Goal: Complete application form

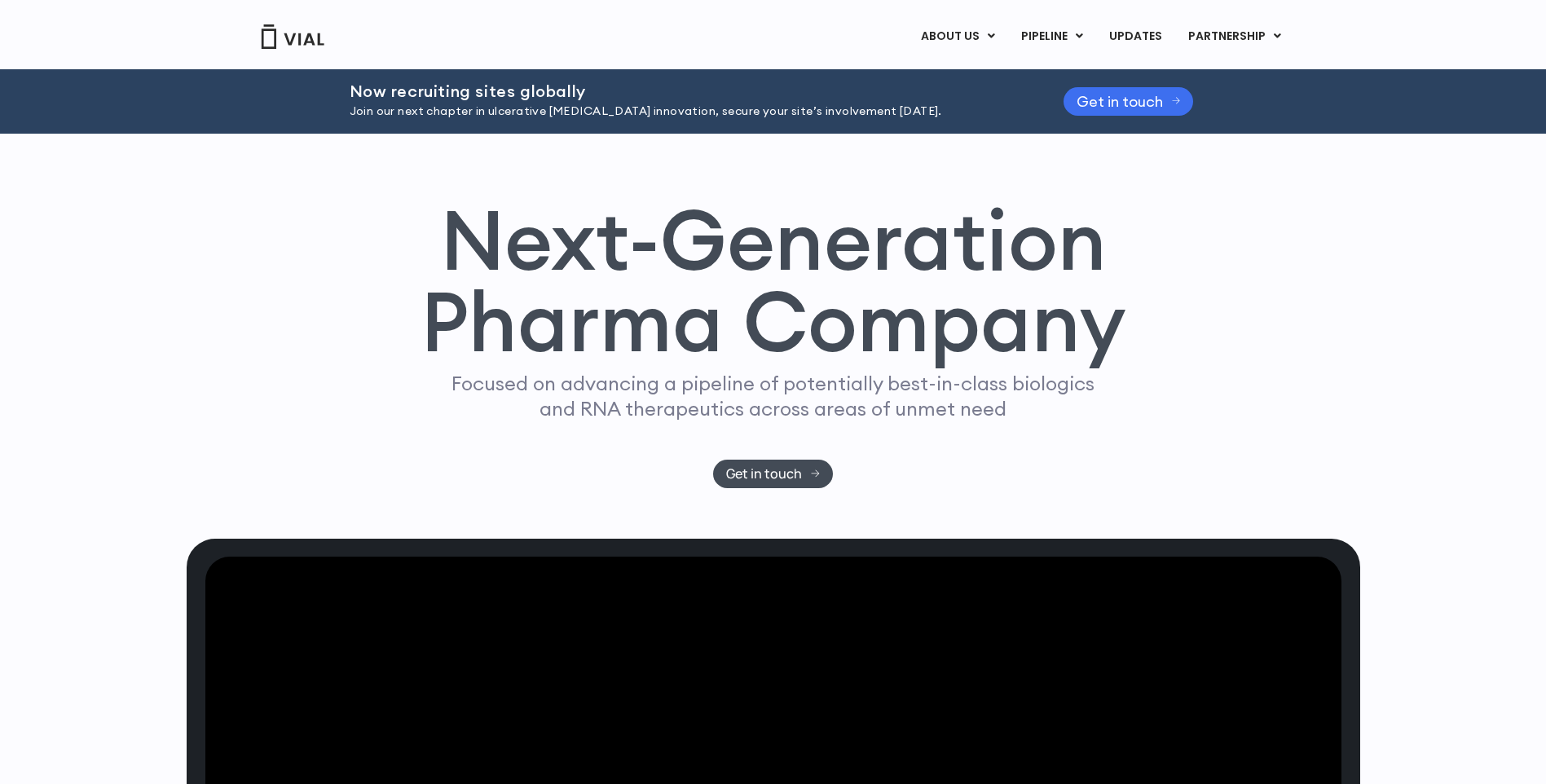
click at [1158, 102] on span "Get in touch" at bounding box center [1119, 101] width 86 height 12
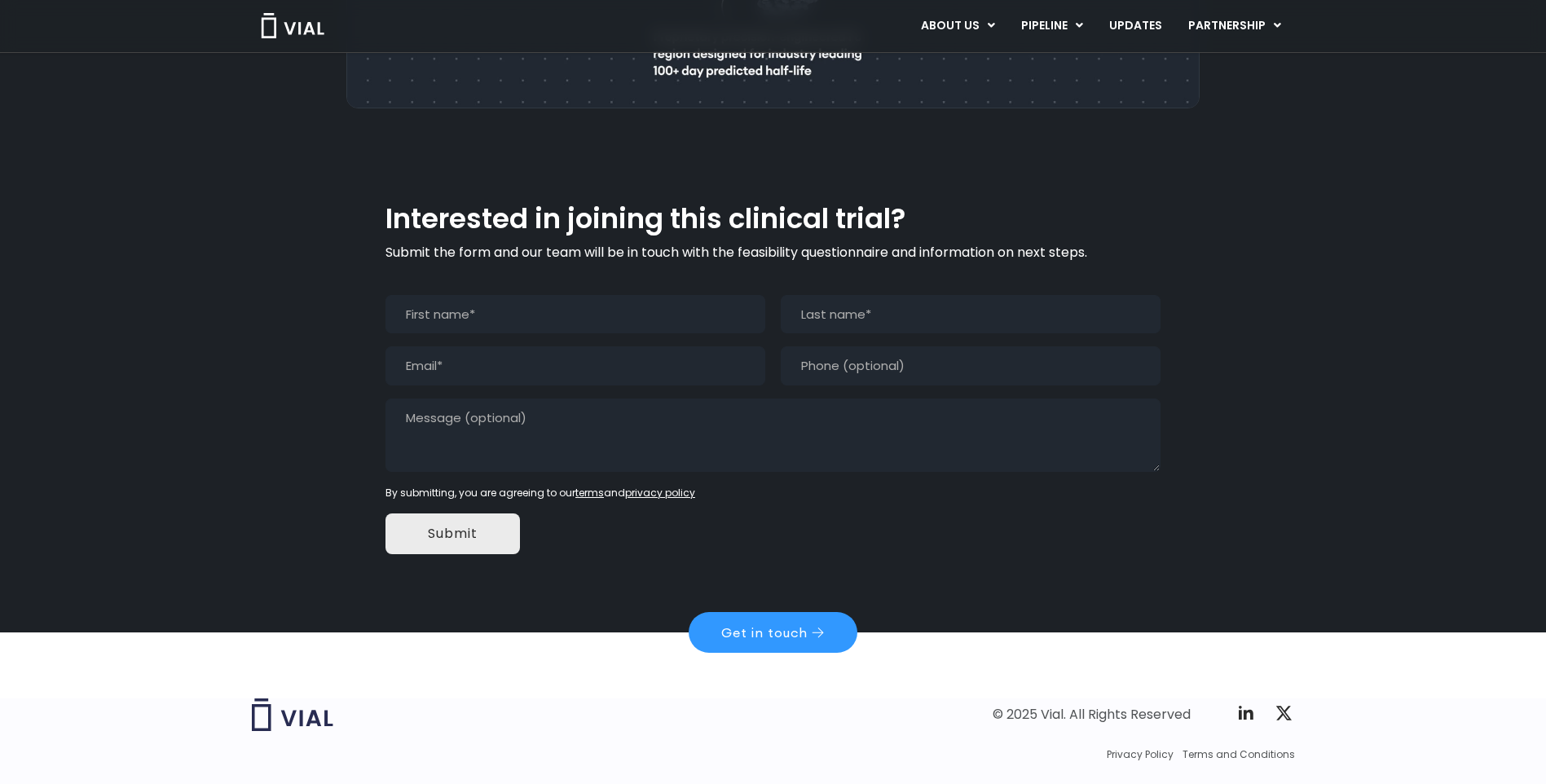
scroll to position [1454, 0]
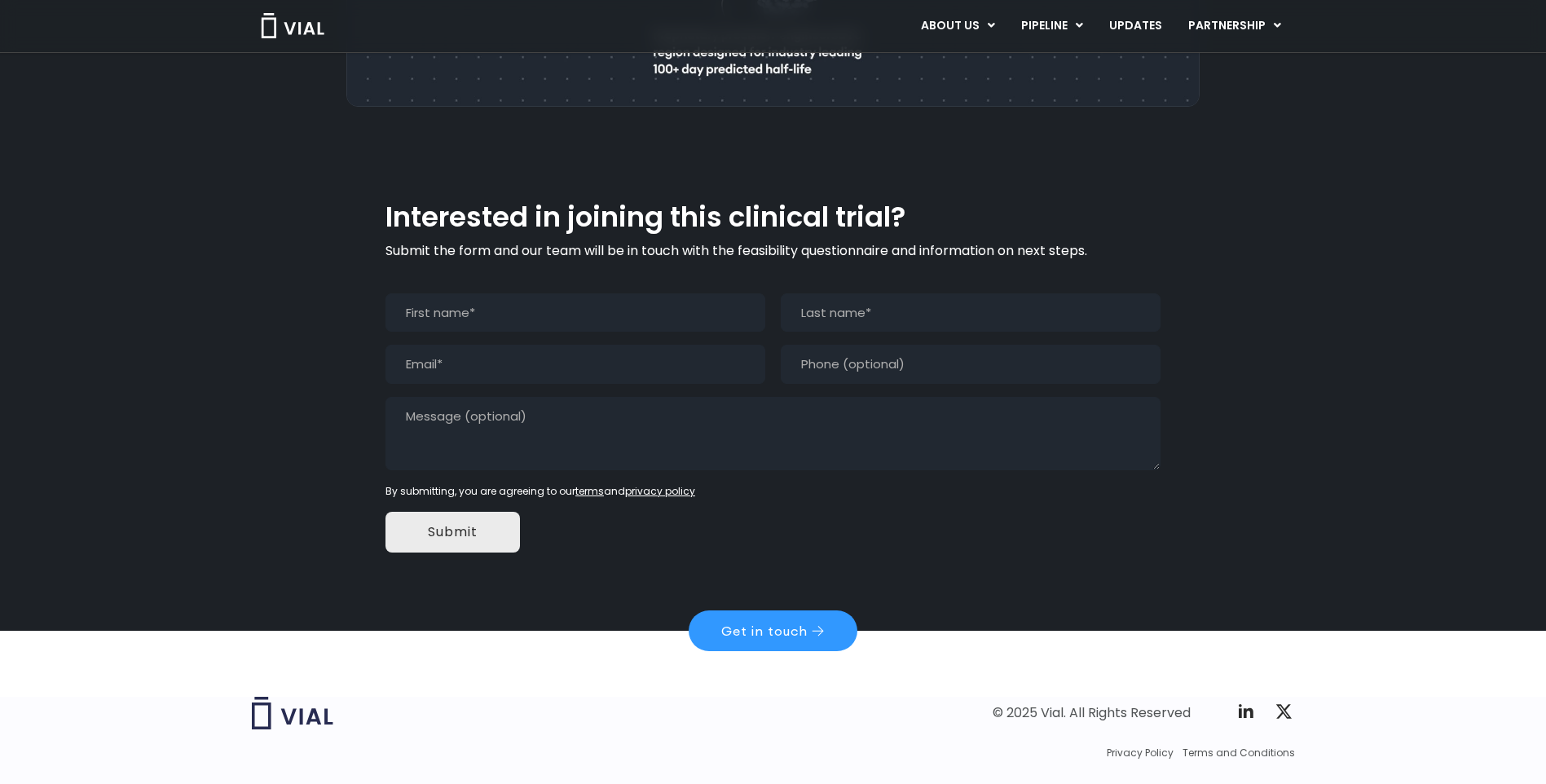
click at [521, 293] on input "First" at bounding box center [575, 313] width 380 height 39
type input "Silas"
type input "[PERSON_NAME]"
type input "[EMAIL_ADDRESS][DOMAIN_NAME]"
type input "[PHONE_NUMBER]"
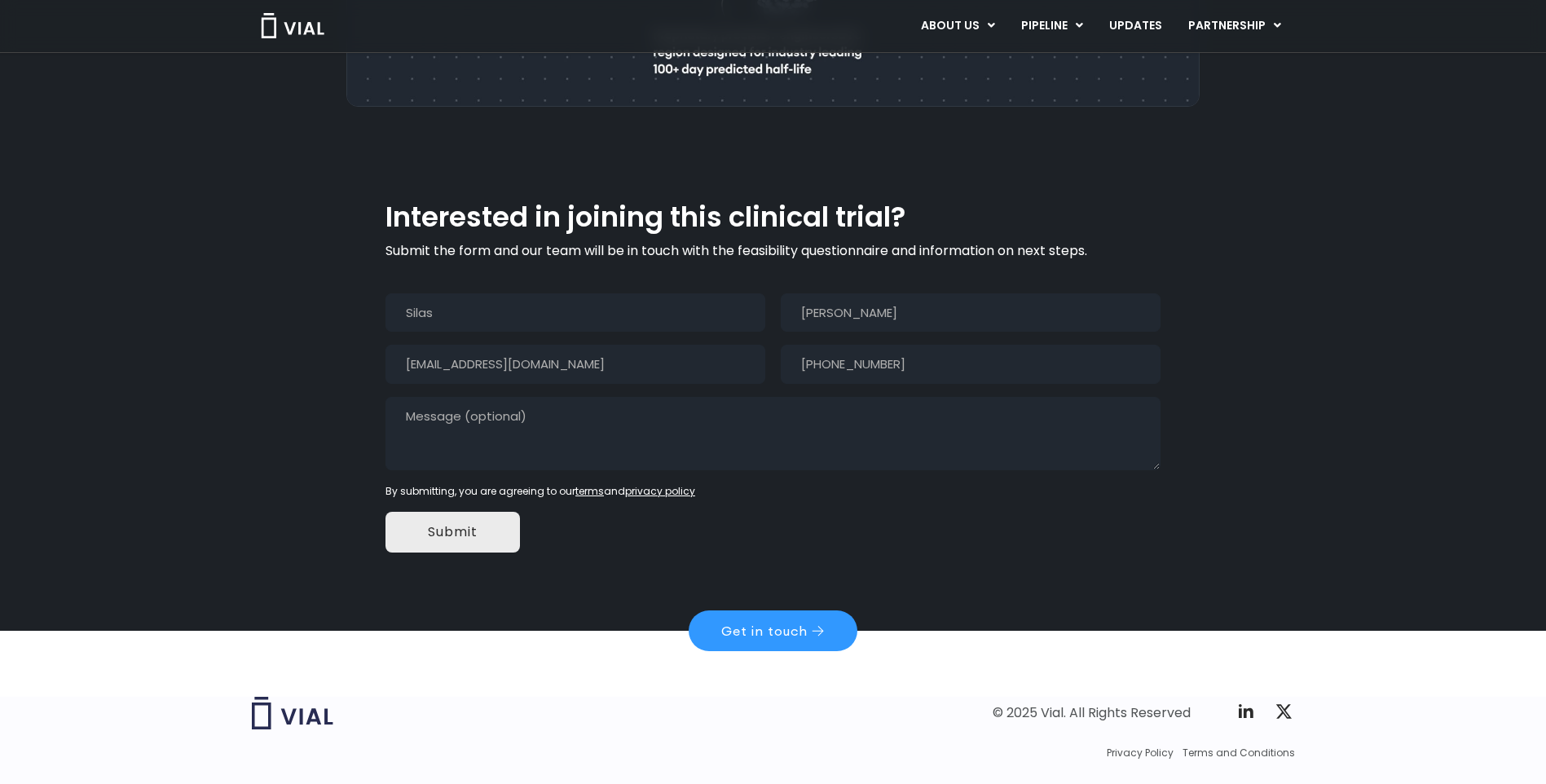
click at [630, 397] on textarea "Message" at bounding box center [773, 433] width 775 height 74
click at [623, 345] on input "[EMAIL_ADDRESS][DOMAIN_NAME]" at bounding box center [575, 365] width 380 height 39
click at [806, 397] on textarea "I am the founder of Sentinel API Group," at bounding box center [773, 433] width 775 height 74
paste textarea "Sentinel API Group is a pre-seed stage company positioned to restore U.S. antib…"
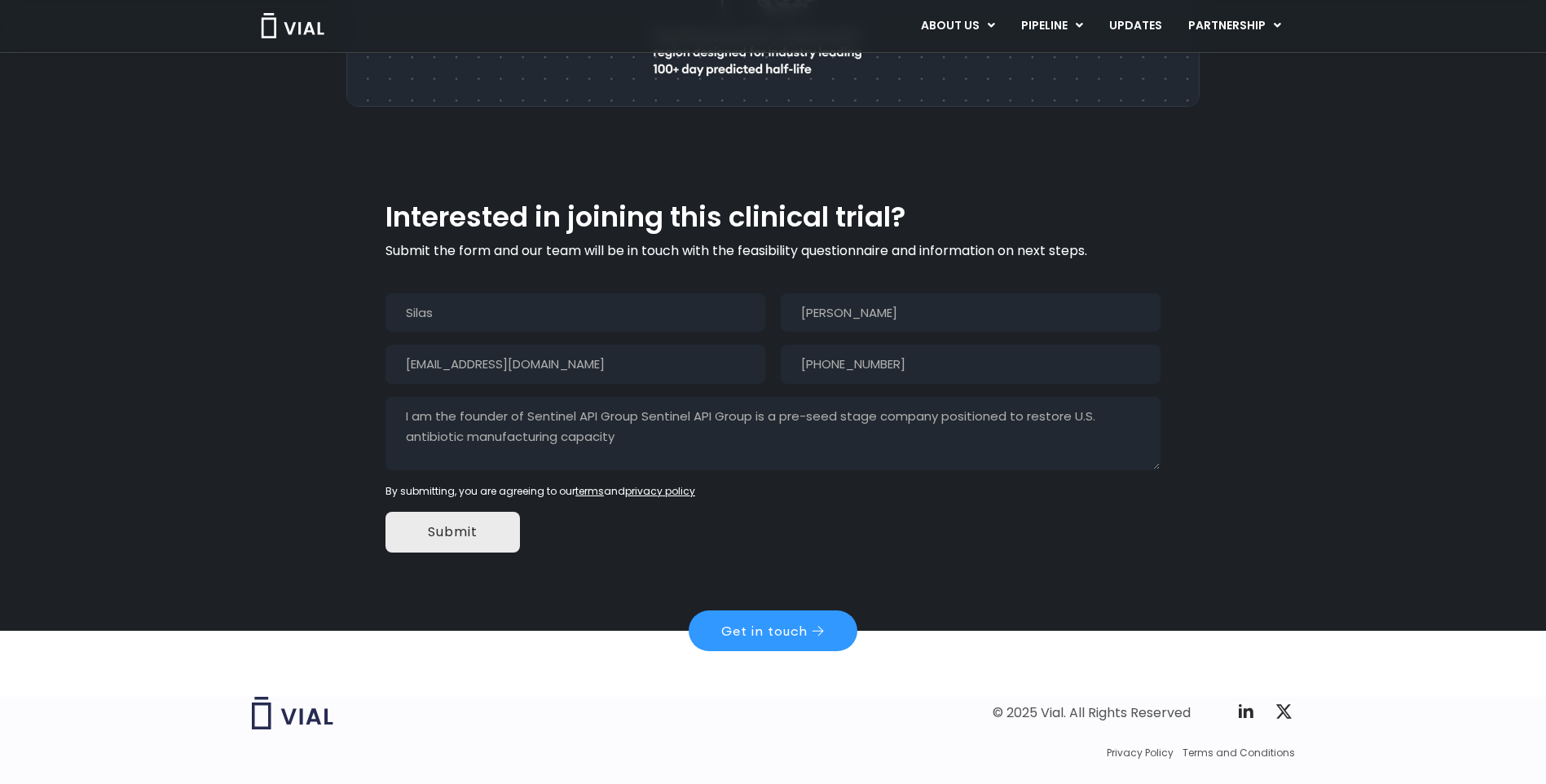
drag, startPoint x: 638, startPoint y: 377, endPoint x: 646, endPoint y: 374, distance: 8.5
click at [637, 397] on textarea "I am the founder of Sentinel API Group Sentinel API Group is a pre-seed stage c…" at bounding box center [773, 433] width 775 height 74
click at [651, 397] on textarea "I am the founder of Sentinel API Group. Sentinel API Group is a pre-seed stage …" at bounding box center [773, 433] width 775 height 74
drag, startPoint x: 535, startPoint y: 409, endPoint x: 542, endPoint y: 415, distance: 9.2
click at [646, 410] on textarea "I am the founder of Sentinel API Group. Sentinel API Group is a pre-seed stage …" at bounding box center [773, 433] width 775 height 74
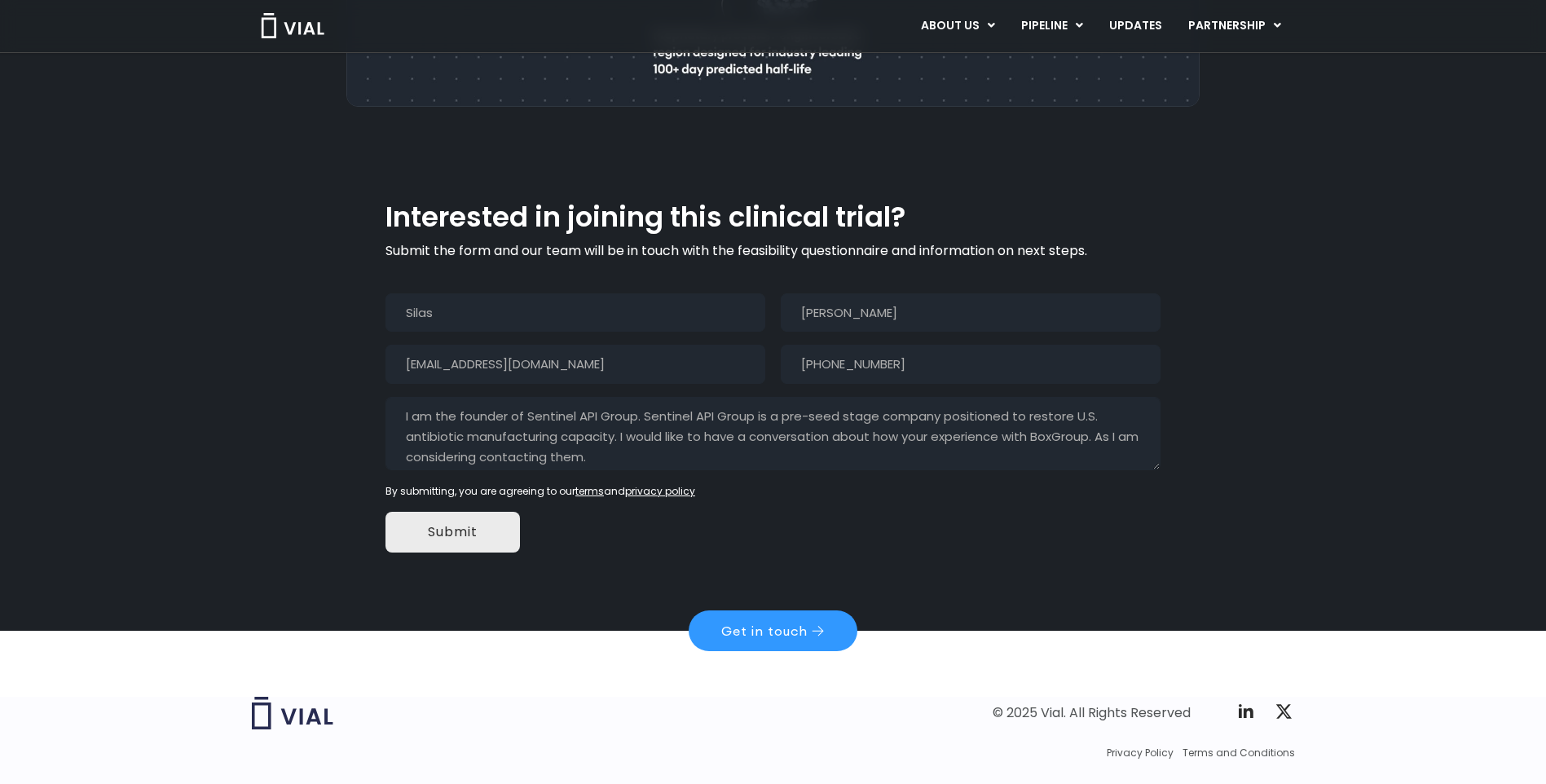
click at [1096, 397] on textarea "I am the founder of Sentinel API Group. Sentinel API Group is a pre-seed stage …" at bounding box center [773, 433] width 775 height 74
click at [727, 420] on textarea "I am the founder of Sentinel API Group. Sentinel API Group is a pre-seed stage …" at bounding box center [773, 433] width 775 height 74
click at [628, 416] on textarea "I am the founder of Sentinel API Group. Sentinel API Group is a pre-seed stage …" at bounding box center [773, 433] width 775 height 74
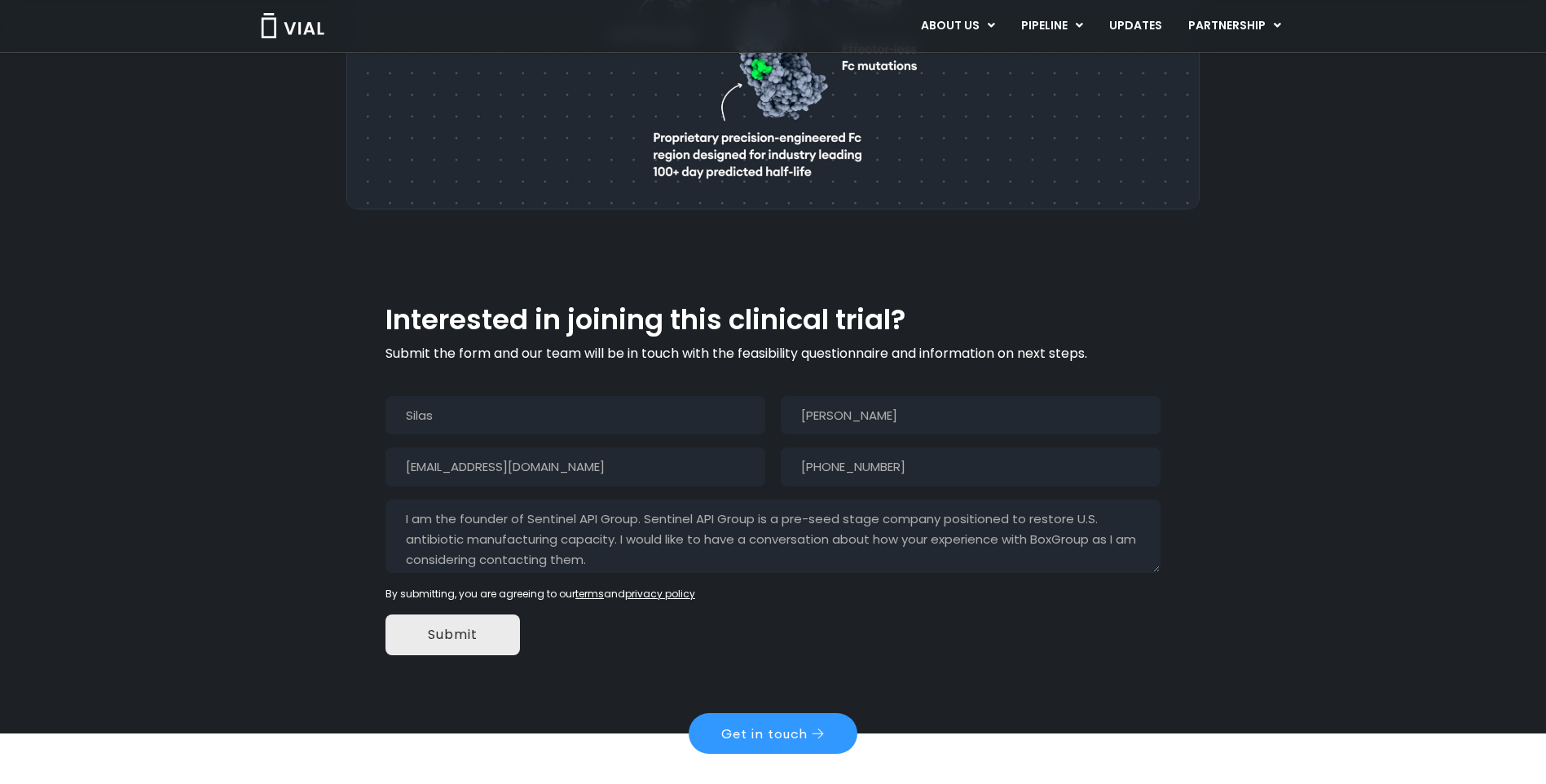
scroll to position [1373, 0]
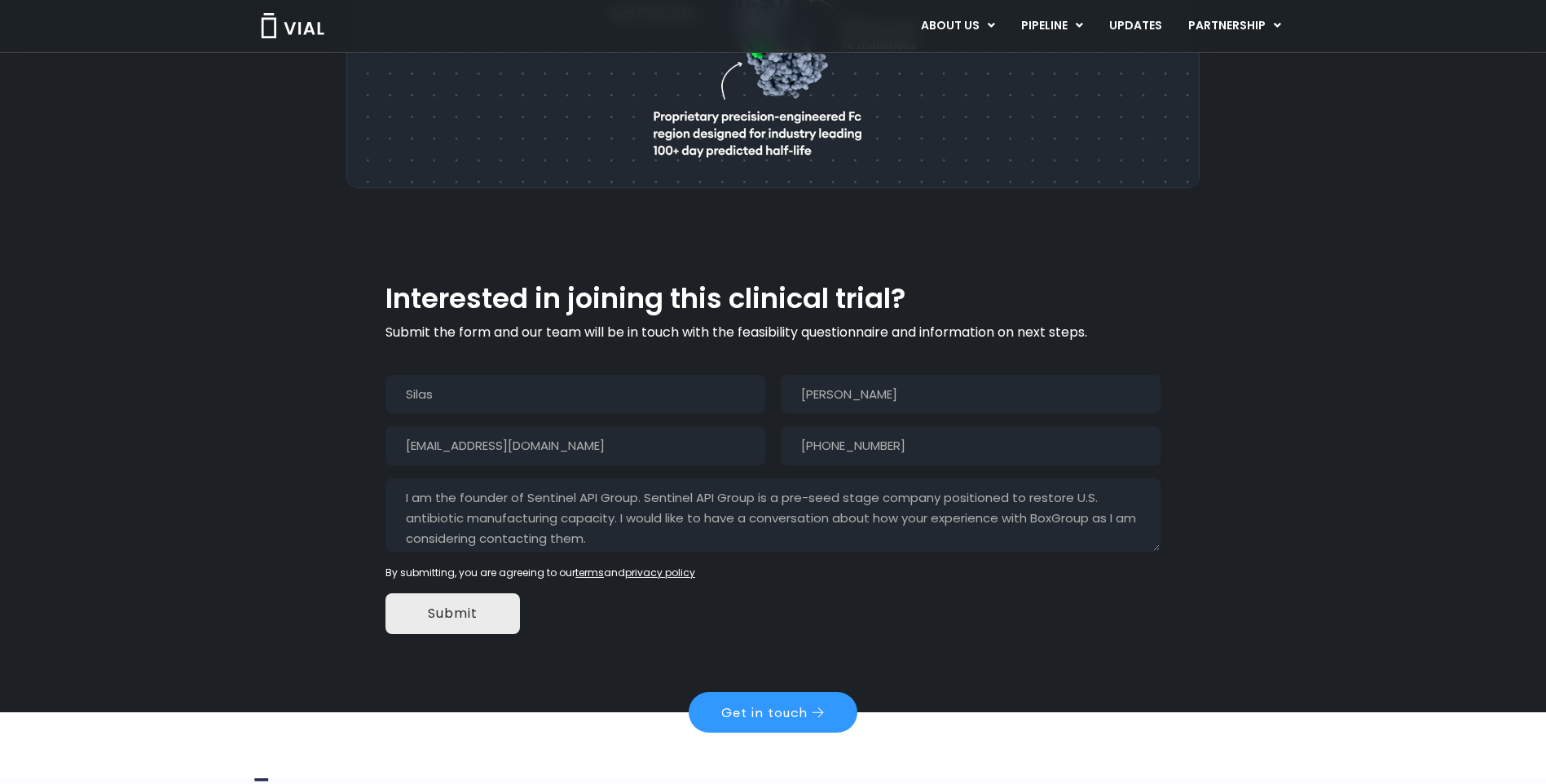
click at [674, 497] on textarea "I am the founder of Sentinel API Group. Sentinel API Group is a pre-seed stage …" at bounding box center [773, 515] width 775 height 74
click at [607, 498] on textarea "I am the founder of Sentinel API Group. Sentinel API Group is a pre-seed stage …" at bounding box center [773, 515] width 775 height 74
type textarea "I am the founder of Sentinel API Group. Sentinel API Group is a pre-seed stage …"
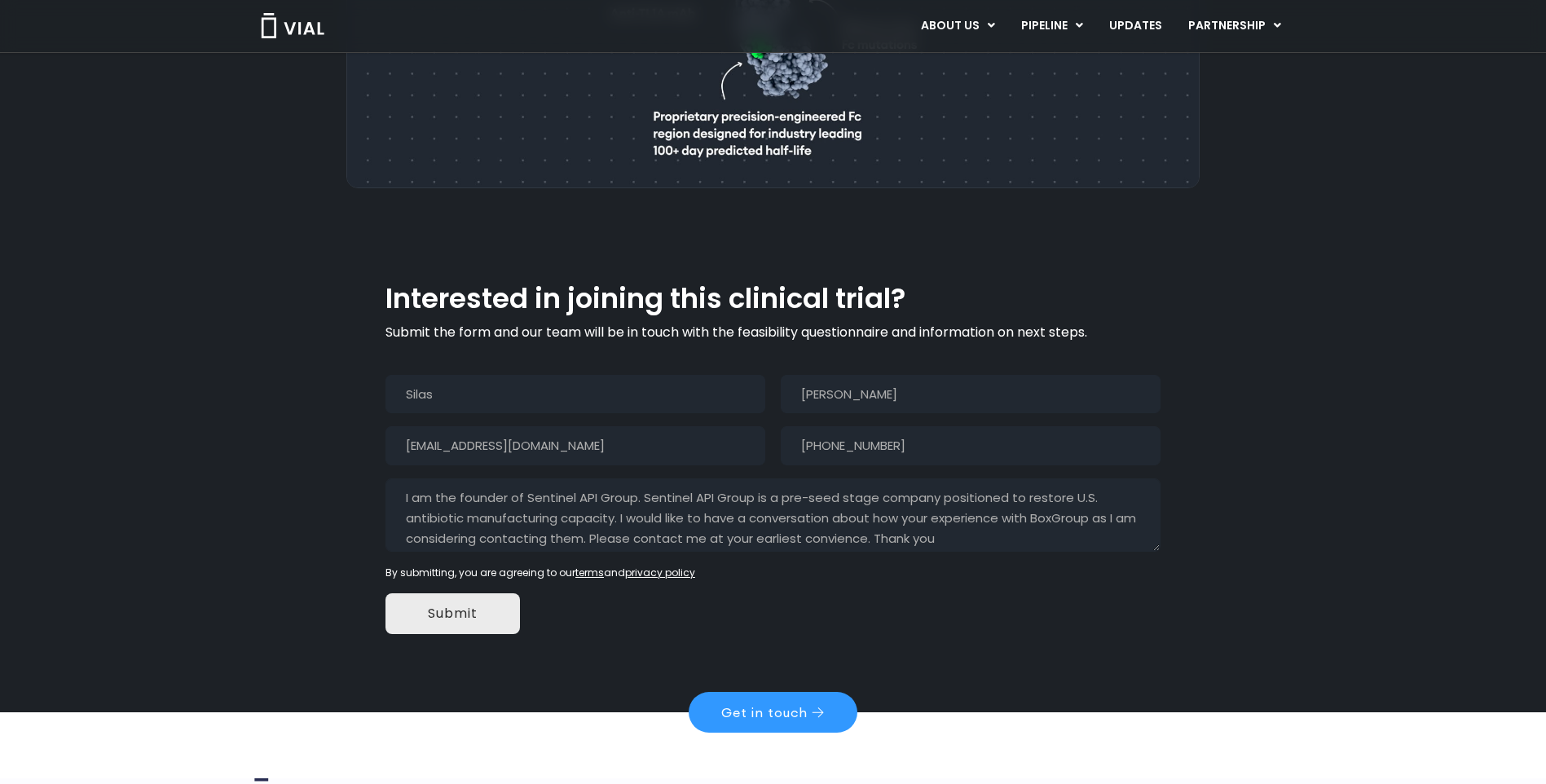
click at [440, 593] on input "Submit" at bounding box center [452, 614] width 134 height 41
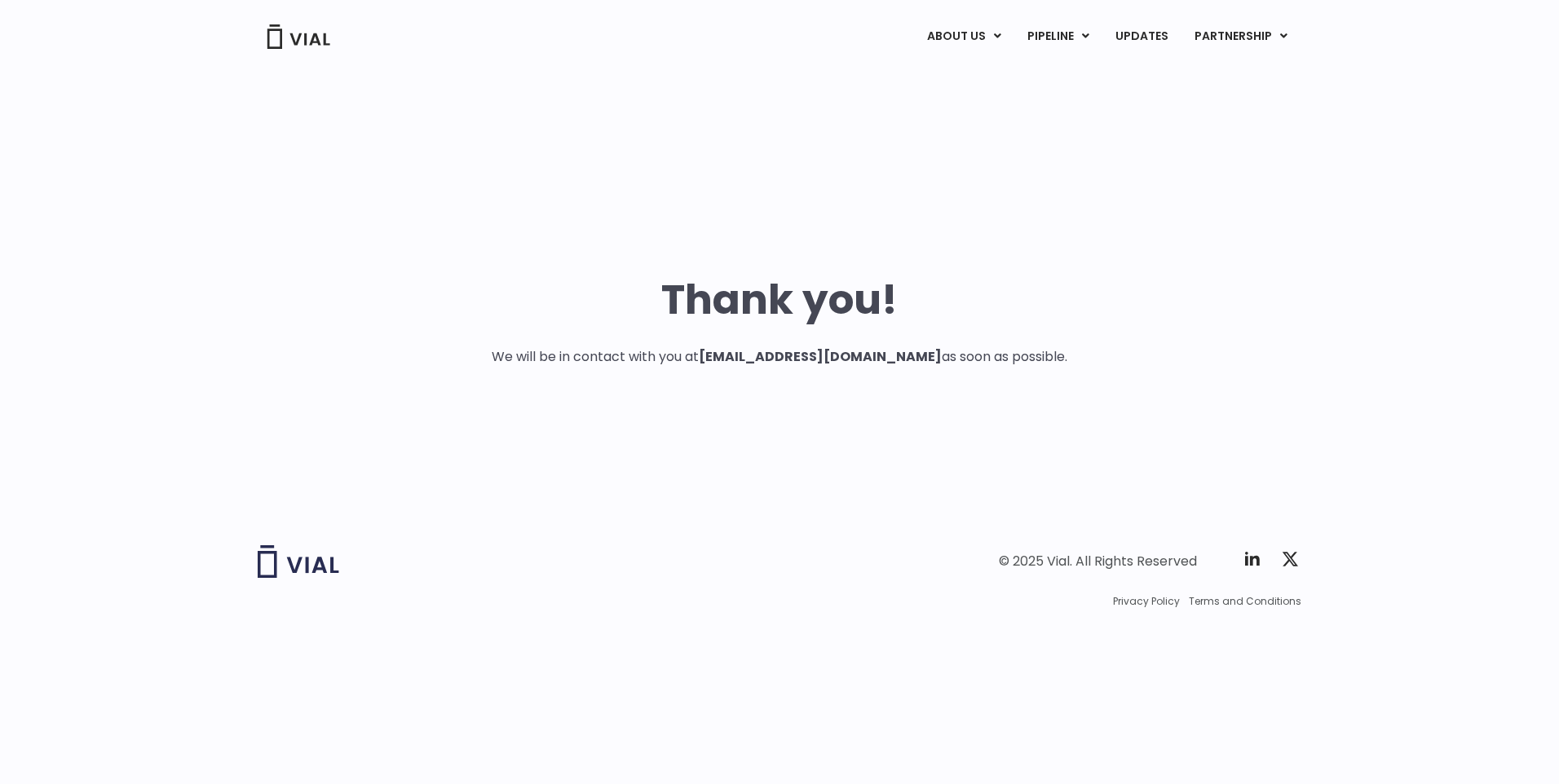
click at [489, 193] on div "Thank you! We will be in contact with you at silas@sentinelapigroup.com as soon…" at bounding box center [779, 292] width 1043 height 446
drag, startPoint x: 1139, startPoint y: 147, endPoint x: 1148, endPoint y: 77, distance: 70.6
click at [1137, 146] on div "Thank you! We will be in contact with you at silas@sentinelapigroup.com as soon…" at bounding box center [779, 292] width 1043 height 446
